Goal: Task Accomplishment & Management: Use online tool/utility

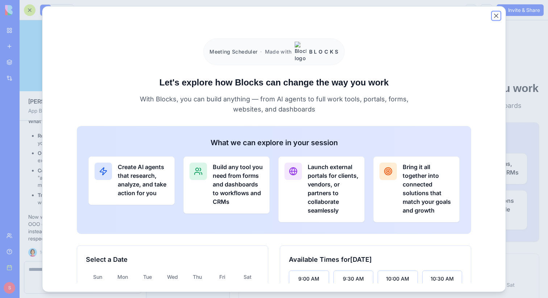
click at [497, 16] on button "Close" at bounding box center [495, 15] width 7 height 7
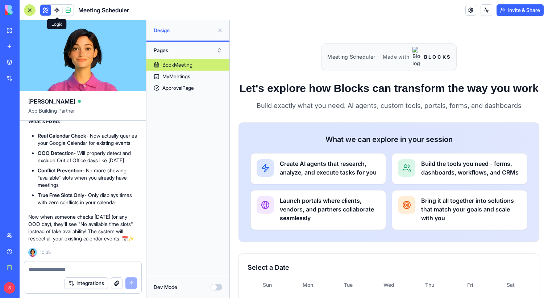
click at [58, 12] on link at bounding box center [56, 10] width 11 height 11
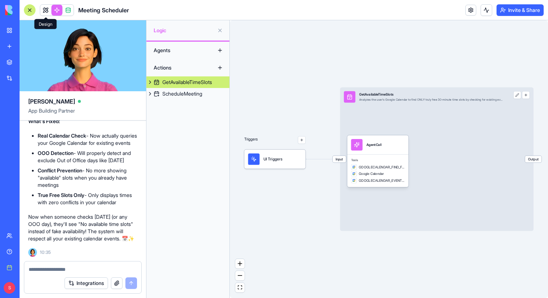
click at [47, 12] on link at bounding box center [45, 10] width 11 height 11
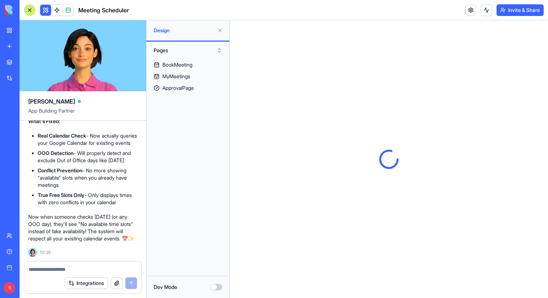
click at [222, 32] on button at bounding box center [220, 31] width 12 height 12
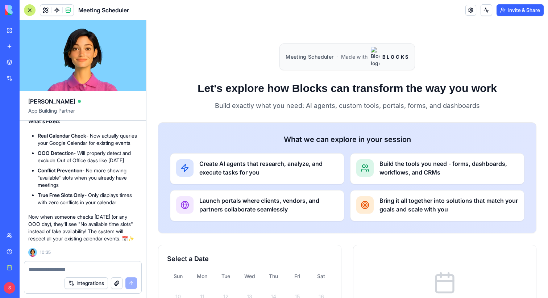
click at [26, 11] on div at bounding box center [30, 10] width 12 height 12
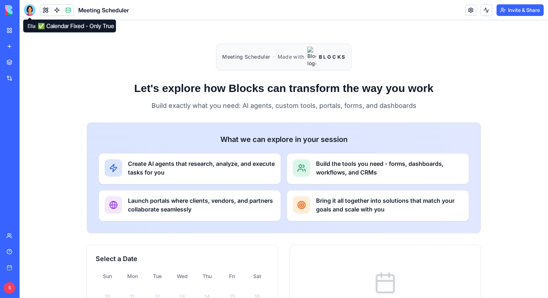
click at [50, 97] on div "Meeting Scheduler · Made with B L O C K S Let's explore how Blocks can transfor…" at bounding box center [284, 245] width 528 height 450
click at [56, 10] on link at bounding box center [56, 10] width 11 height 11
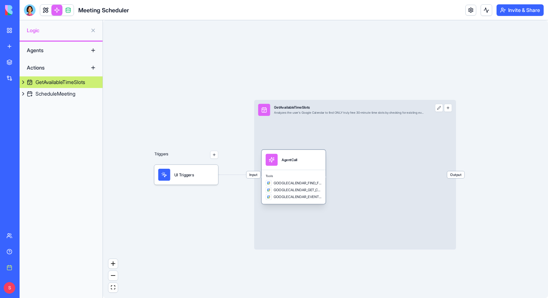
click at [309, 169] on div "AgentCall" at bounding box center [294, 160] width 64 height 20
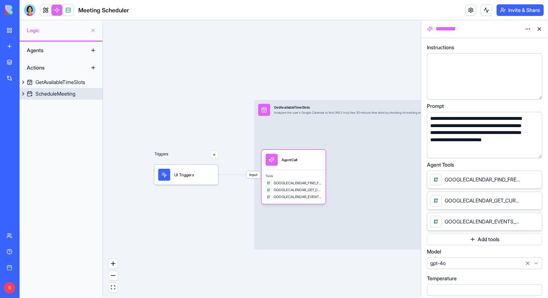
click at [62, 96] on div "ScheduleMeeting" at bounding box center [56, 93] width 40 height 7
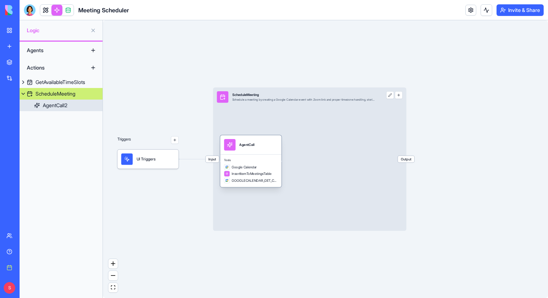
click at [255, 150] on div "AgentCall" at bounding box center [251, 145] width 54 height 12
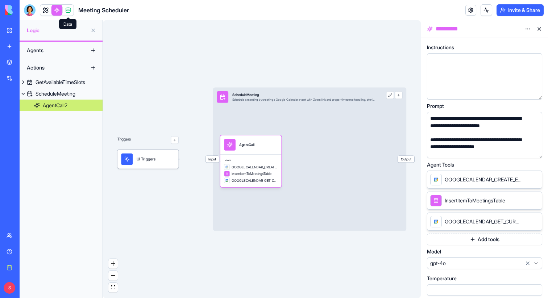
click at [68, 8] on span at bounding box center [68, 10] width 20 height 20
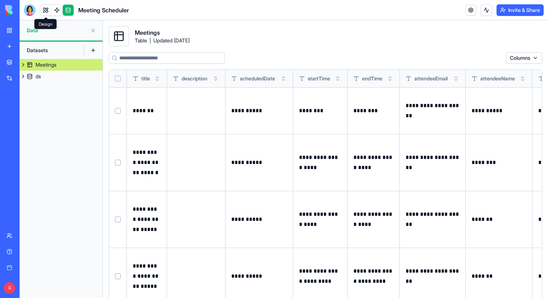
click at [45, 8] on link at bounding box center [45, 10] width 11 height 11
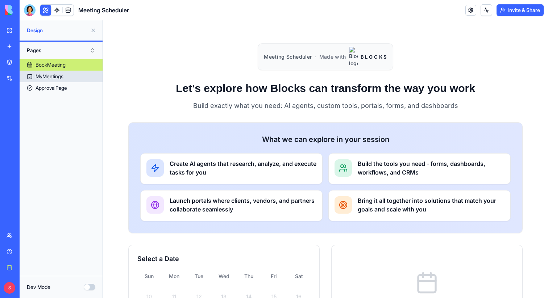
click at [53, 75] on div "MyMeetings" at bounding box center [50, 76] width 28 height 7
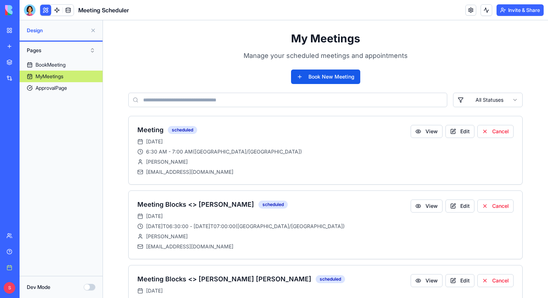
click at [93, 31] on button at bounding box center [93, 31] width 12 height 12
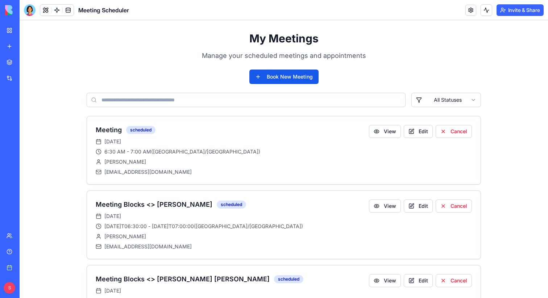
click at [31, 34] on link "My workspace" at bounding box center [16, 30] width 29 height 14
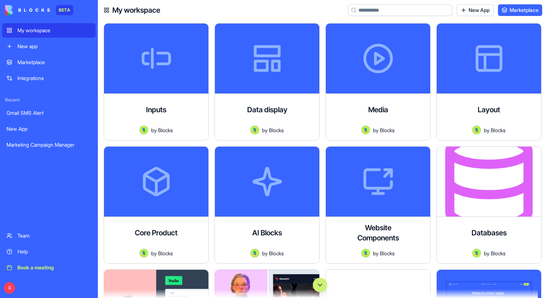
click at [402, 11] on input at bounding box center [400, 10] width 104 height 12
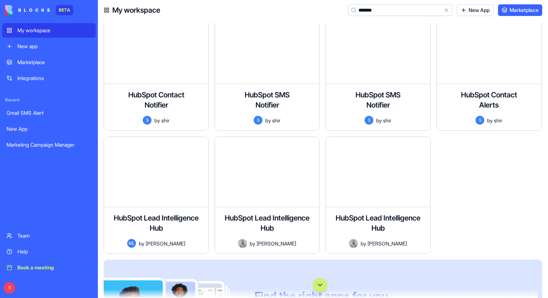
scroll to position [132, 0]
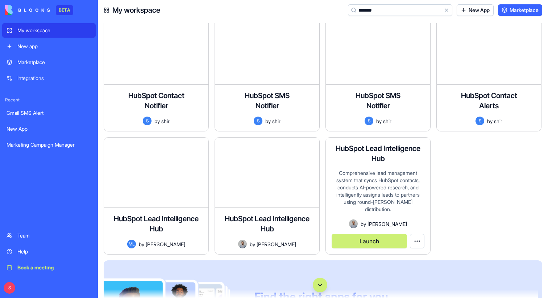
type input "*******"
